Goal: Find specific fact: Find specific fact

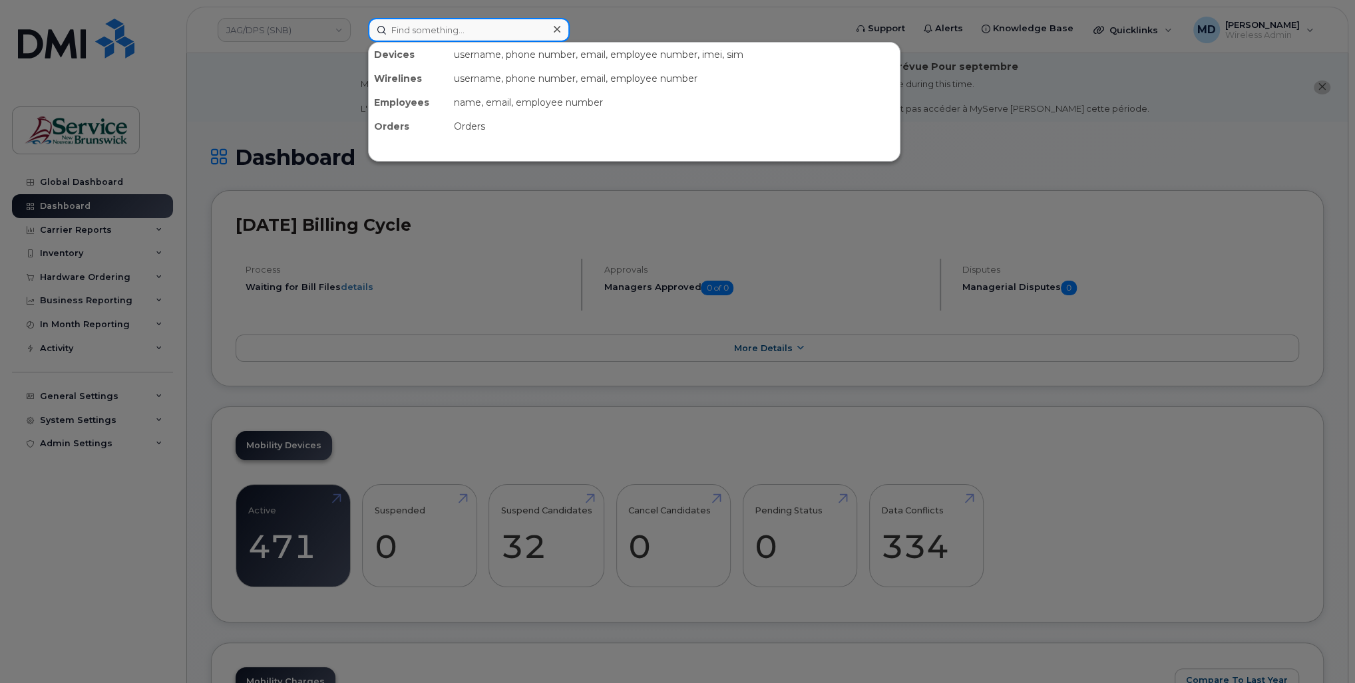
click at [405, 31] on input at bounding box center [469, 30] width 202 height 24
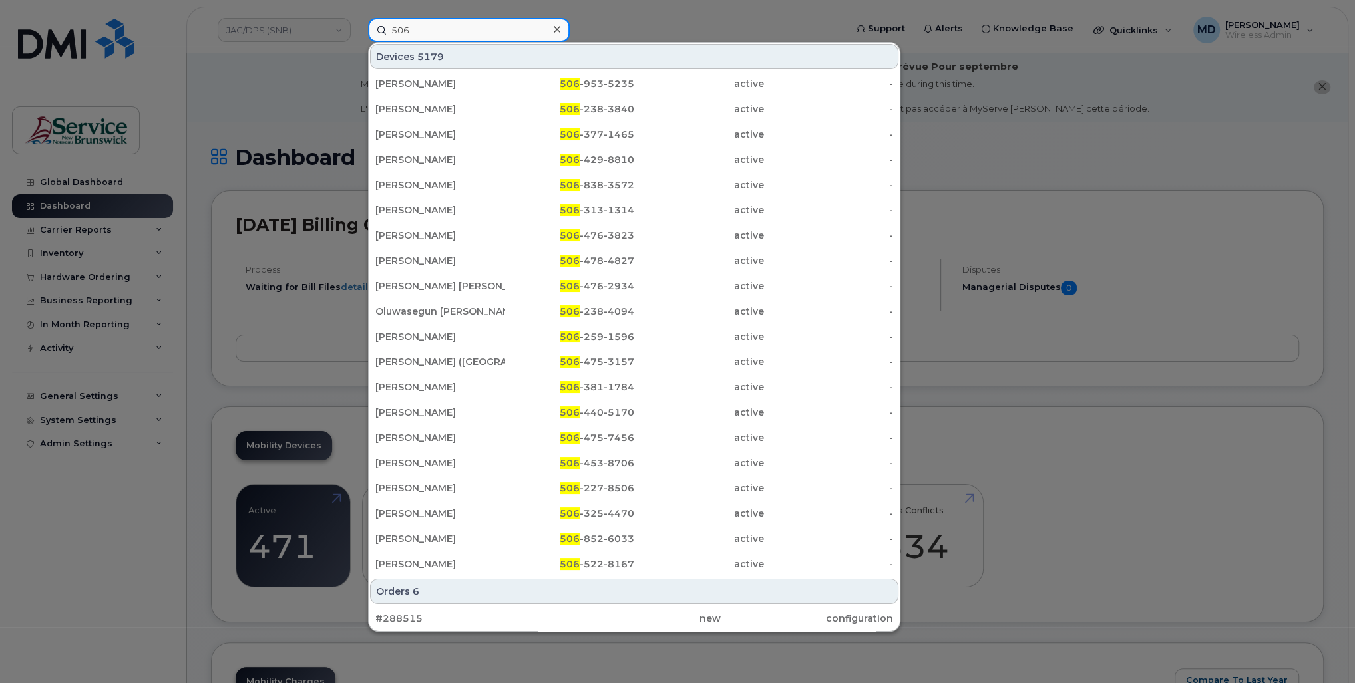
paste input "[PHONE_NUMBER]"
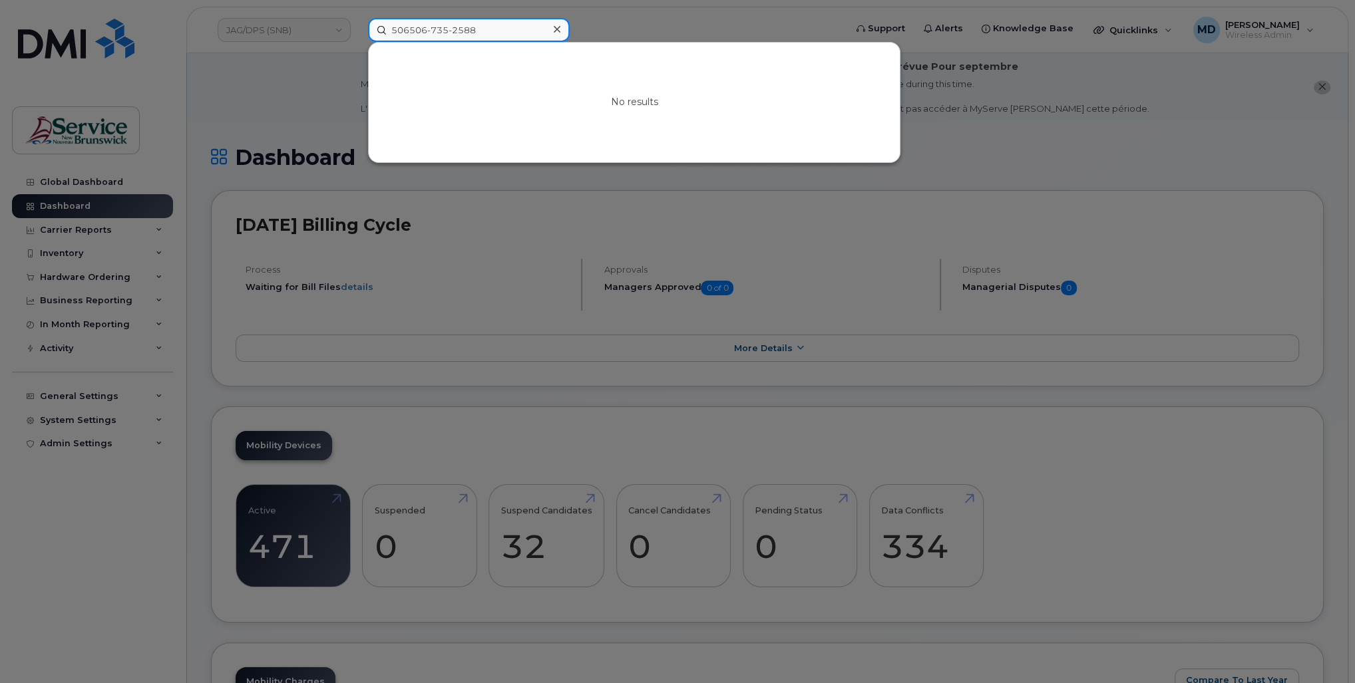
drag, startPoint x: 490, startPoint y: 30, endPoint x: 411, endPoint y: 29, distance: 79.2
click at [411, 29] on input "506506-735-2588" at bounding box center [469, 30] width 202 height 24
drag, startPoint x: 452, startPoint y: 29, endPoint x: 430, endPoint y: 32, distance: 22.2
click at [430, 32] on input "5067352388" at bounding box center [469, 30] width 202 height 24
click at [220, 399] on div at bounding box center [677, 341] width 1355 height 683
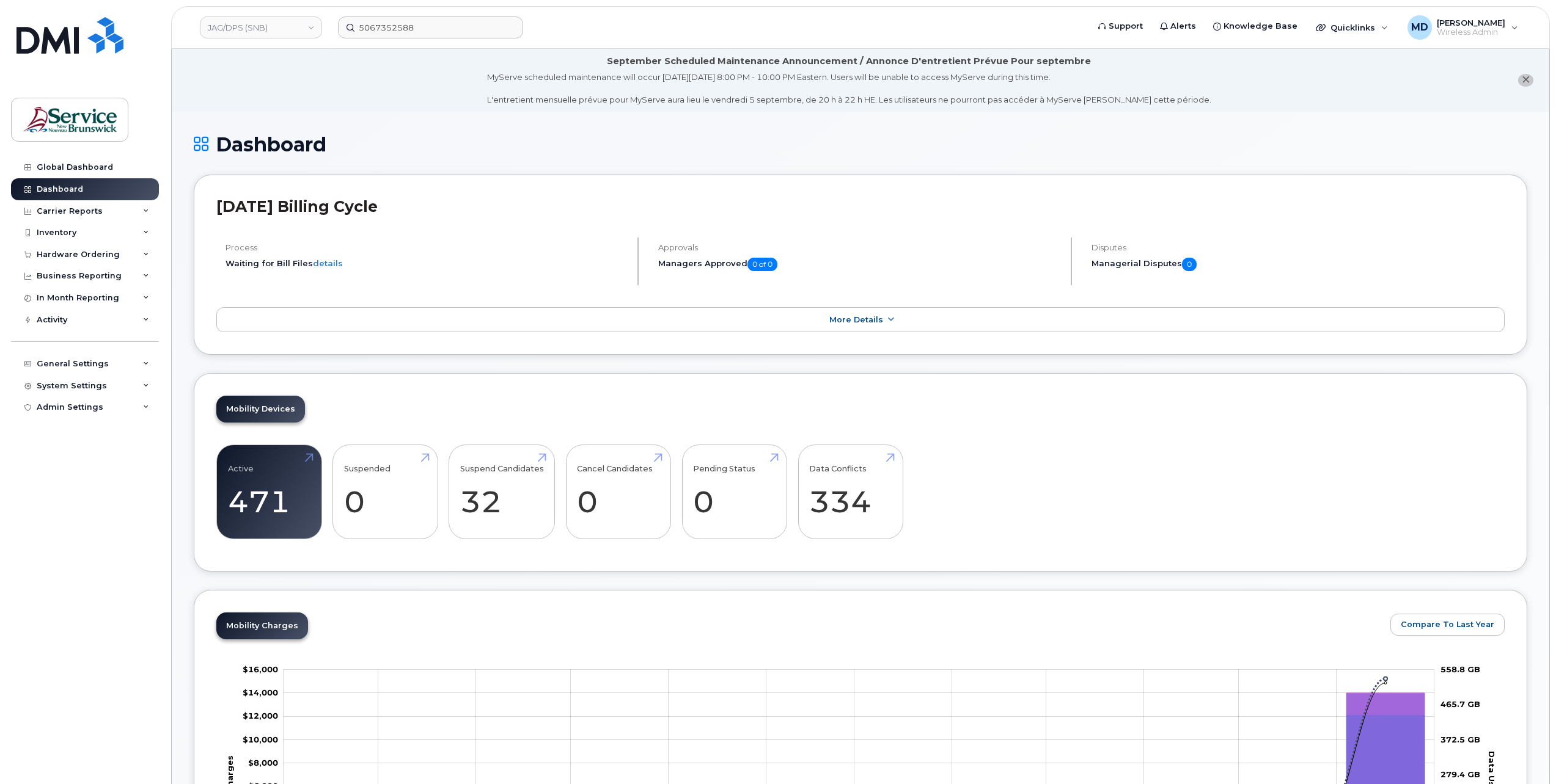
drag, startPoint x: 1182, startPoint y: 0, endPoint x: 62, endPoint y: 559, distance: 1251.8
click at [64, 557] on div "Global Dashboard Dashboard Carrier Reports Monthly Billing Data Daily Data Pool…" at bounding box center [86, 461] width 151 height 610
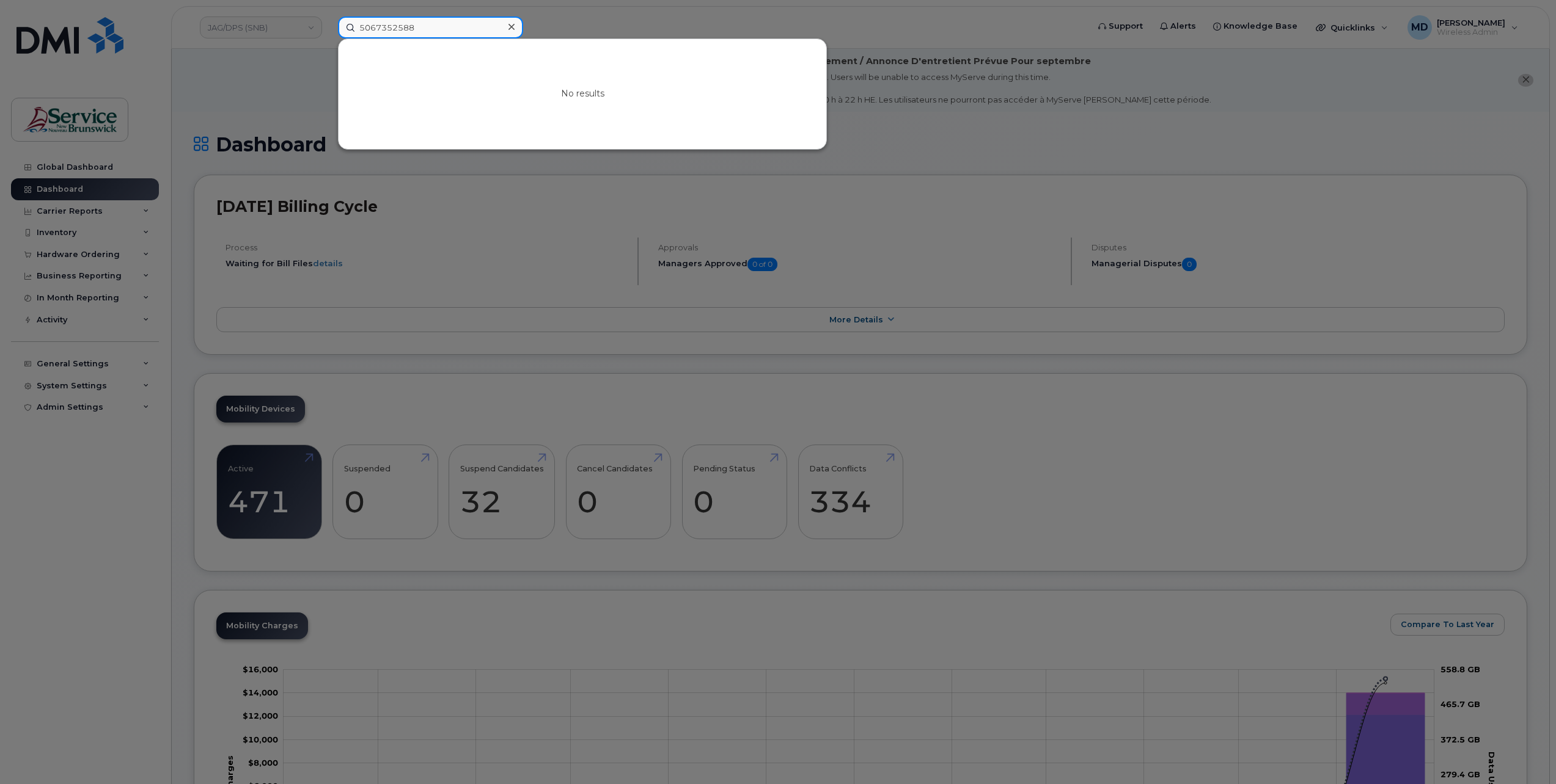
drag, startPoint x: 435, startPoint y: 28, endPoint x: 326, endPoint y: 32, distance: 109.1
click at [328, 31] on div "5067352588 No results" at bounding box center [708, 28] width 761 height 22
paste input "253750"
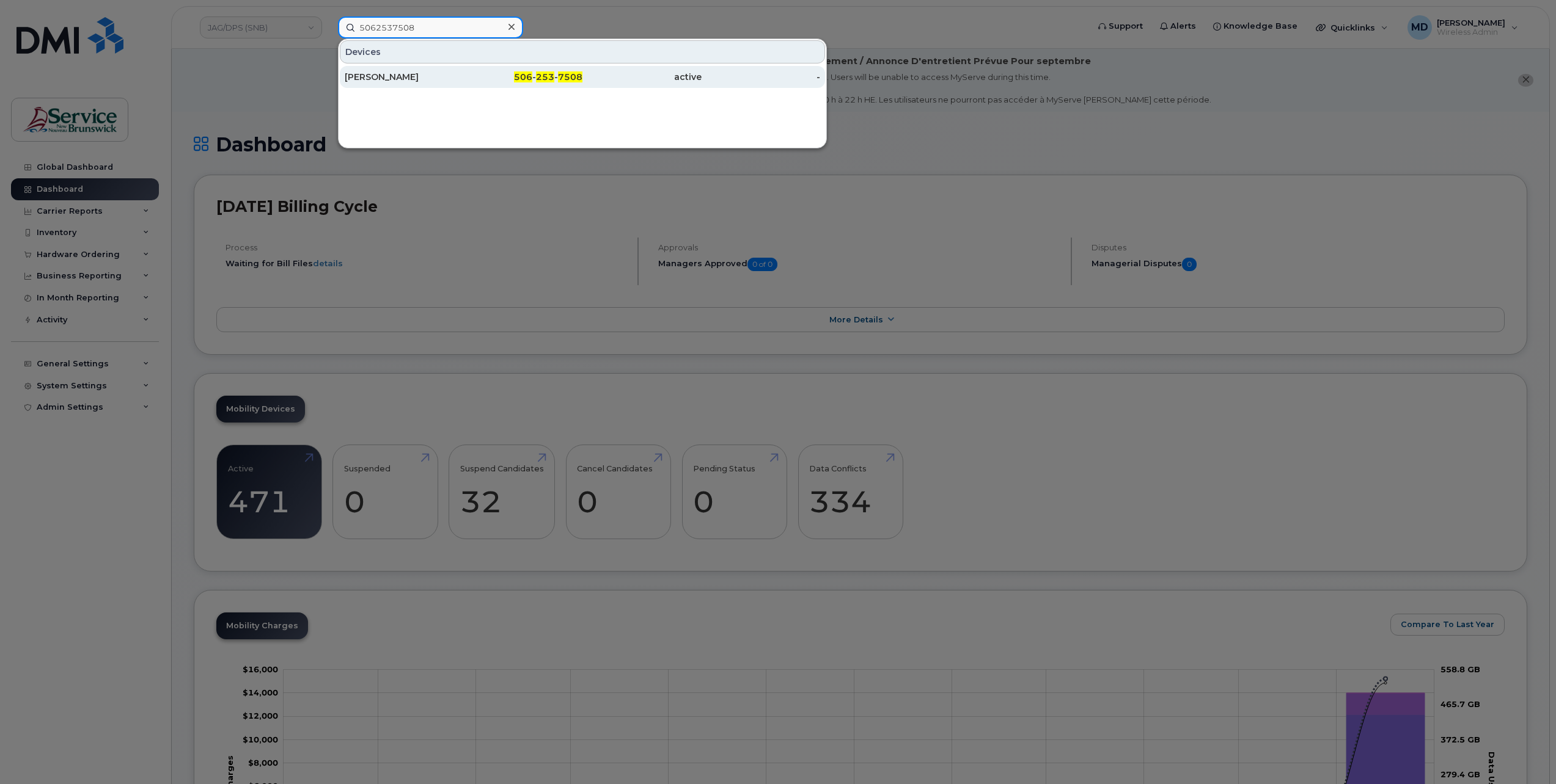
type input "5062537508"
click at [380, 76] on div "[PERSON_NAME]" at bounding box center [404, 76] width 119 height 12
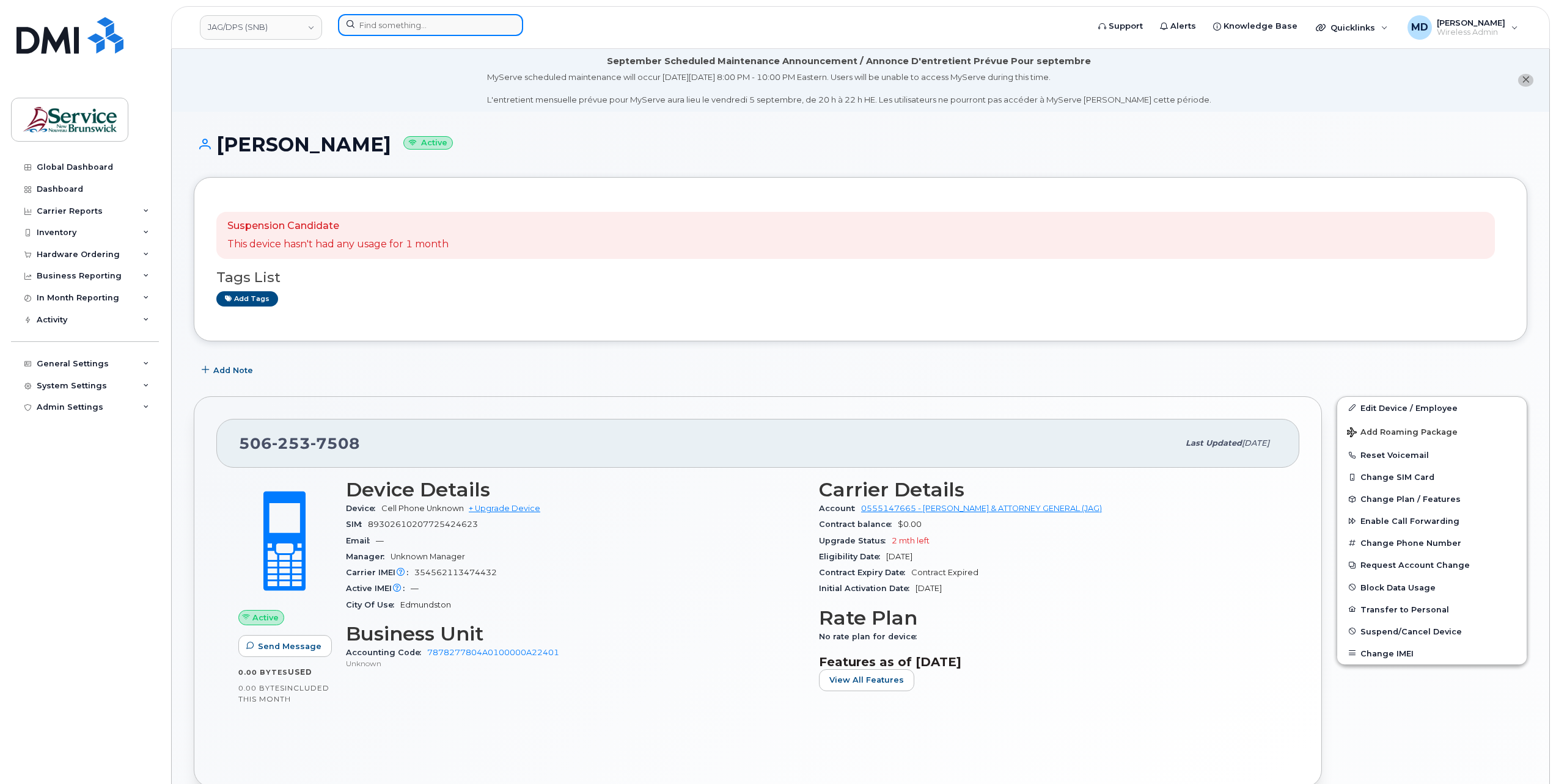
click at [443, 28] on input at bounding box center [431, 25] width 186 height 22
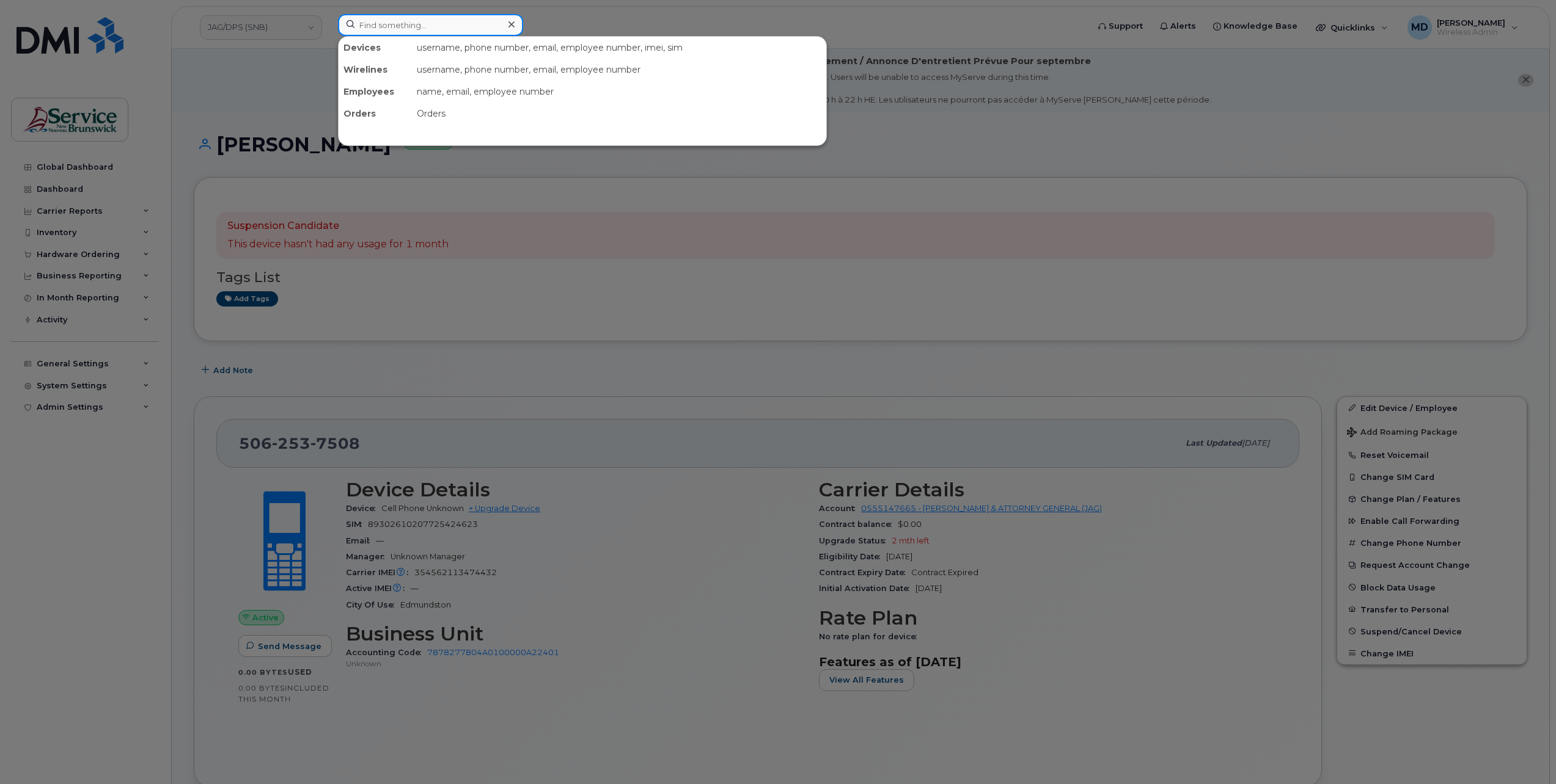
paste input "5065662849"
type input "5065662849"
